Goal: Task Accomplishment & Management: Manage account settings

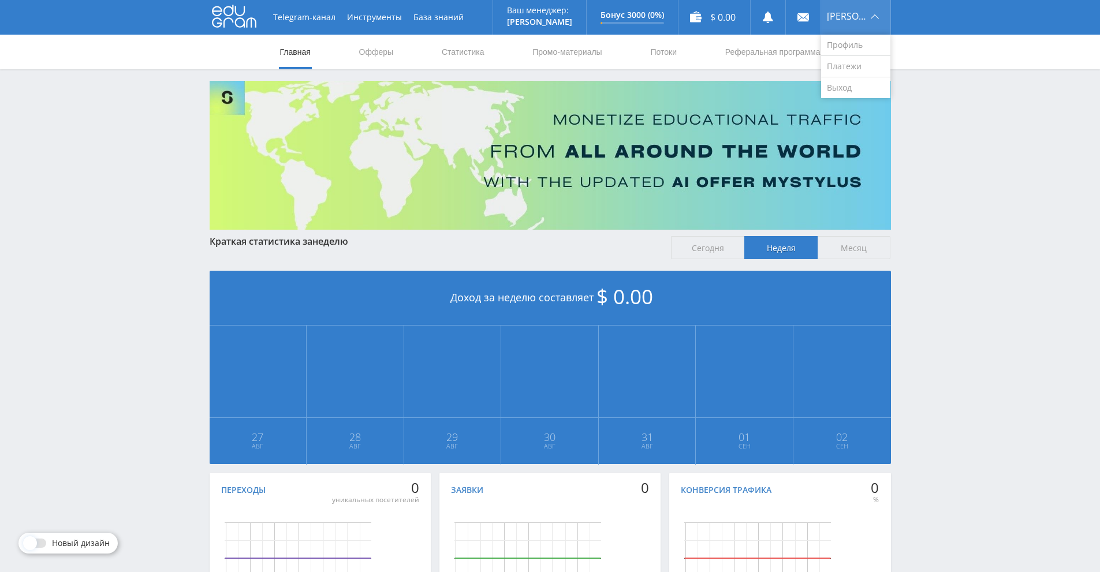
click at [862, 16] on span "[PERSON_NAME]" at bounding box center [847, 16] width 40 height 9
click at [860, 47] on link "Профиль" at bounding box center [855, 45] width 69 height 21
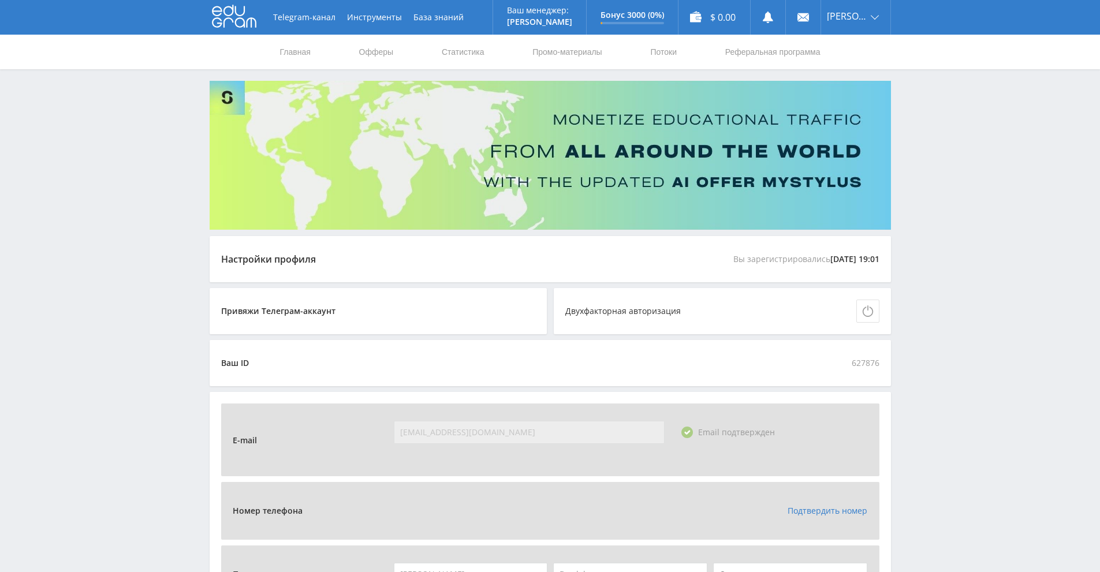
click at [510, 255] on div "Настройки профиля Вы зарегистрировались 21.08.2025 19:01" at bounding box center [550, 259] width 681 height 46
click at [298, 259] on div "Настройки профиля" at bounding box center [268, 259] width 95 height 10
click at [787, 255] on span "Вы зарегистрировались 21.08.2025 19:01" at bounding box center [806, 259] width 146 height 23
click at [793, 54] on link "Реферальная программа" at bounding box center [773, 52] width 98 height 35
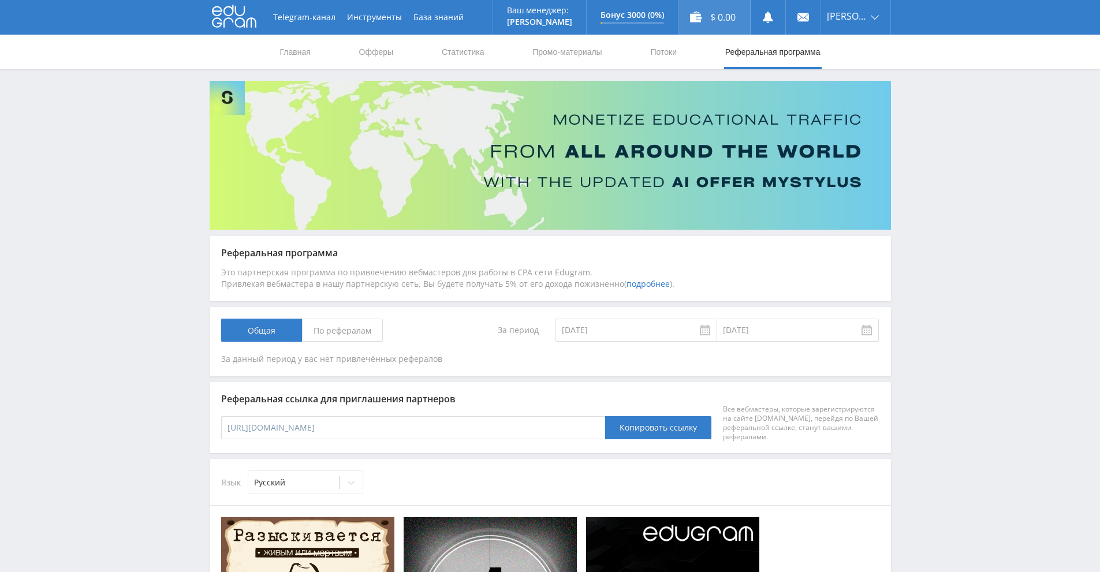
click at [717, 18] on div "$ 0.00" at bounding box center [714, 17] width 72 height 35
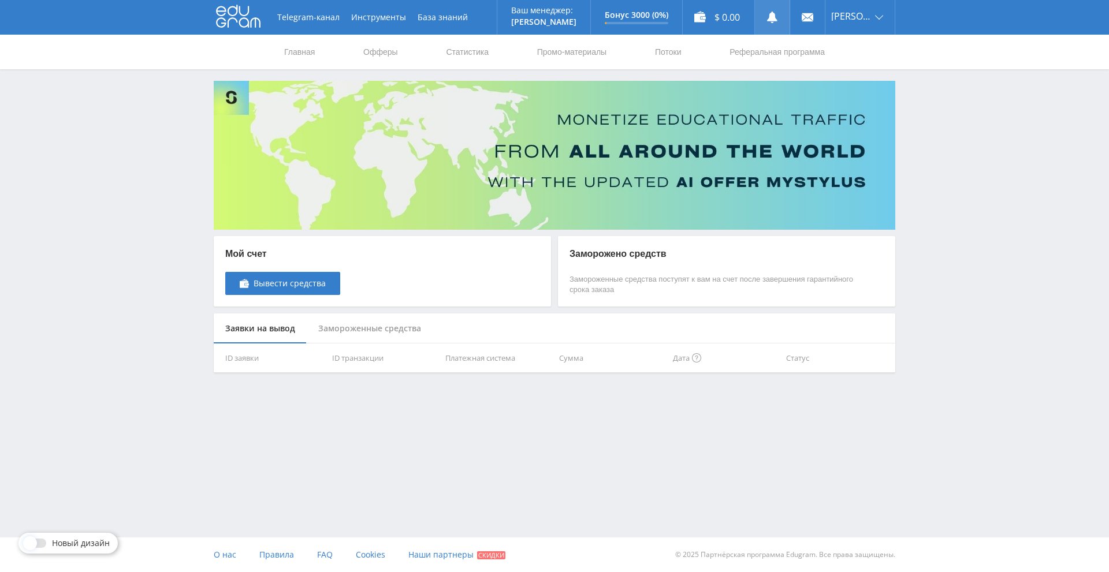
click at [773, 24] on link at bounding box center [772, 17] width 35 height 35
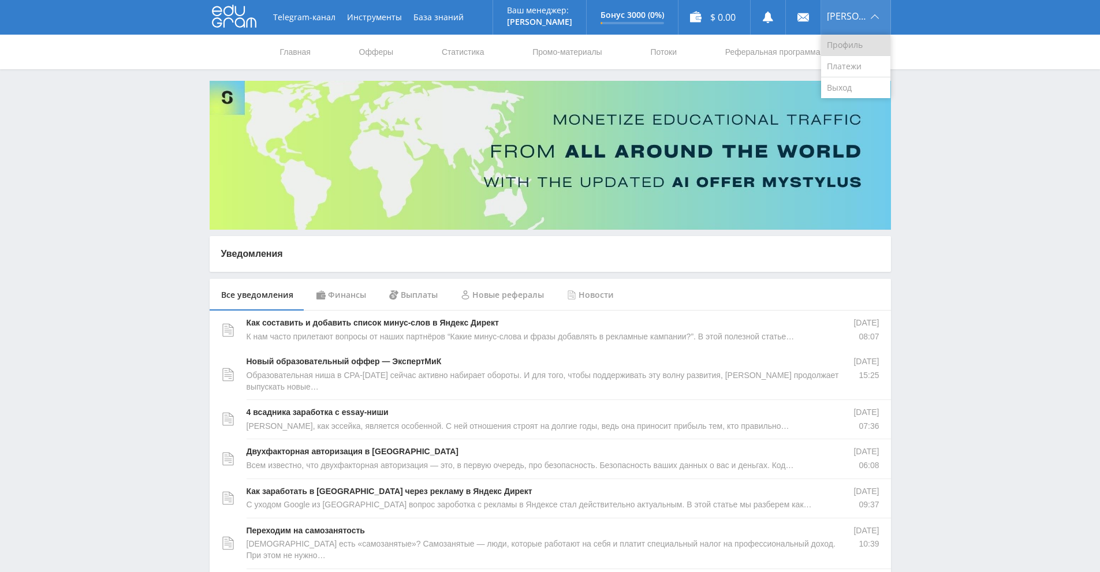
click at [868, 46] on link "Профиль" at bounding box center [855, 45] width 69 height 21
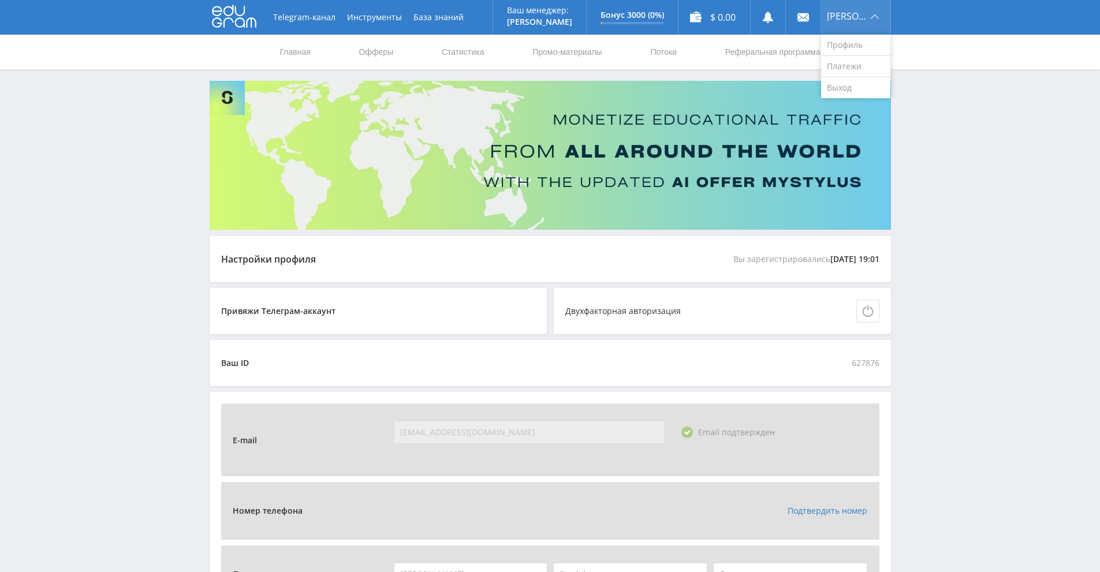
click at [876, 21] on div "[PERSON_NAME]" at bounding box center [855, 17] width 69 height 35
click at [865, 43] on link "Профиль" at bounding box center [855, 45] width 69 height 21
click at [291, 255] on div "Настройки профиля" at bounding box center [268, 259] width 95 height 10
click at [291, 259] on div "Настройки профиля" at bounding box center [268, 259] width 95 height 10
click at [860, 88] on link "Выход" at bounding box center [855, 87] width 69 height 21
